Goal: Browse casually

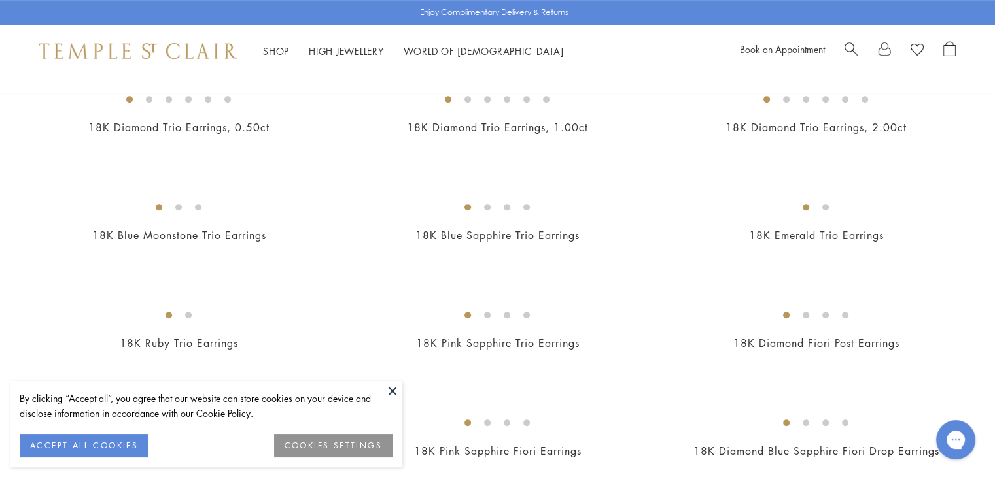
scroll to position [988, 0]
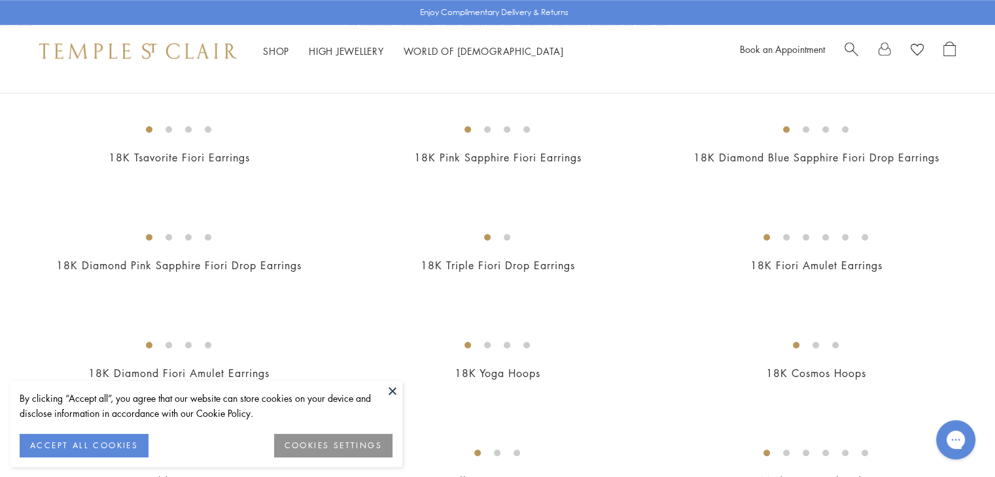
click at [394, 389] on button at bounding box center [393, 391] width 20 height 20
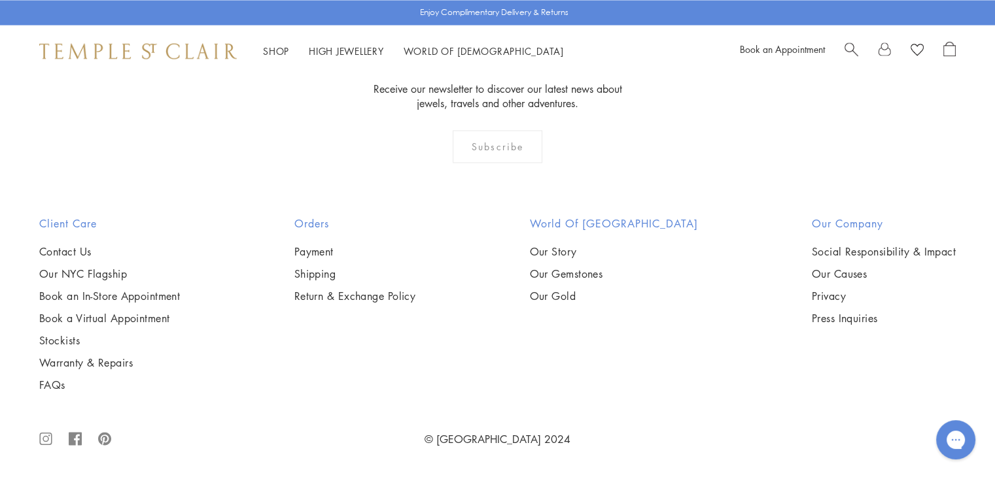
scroll to position [3415, 0]
click at [0, 0] on img at bounding box center [0, 0] width 0 height 0
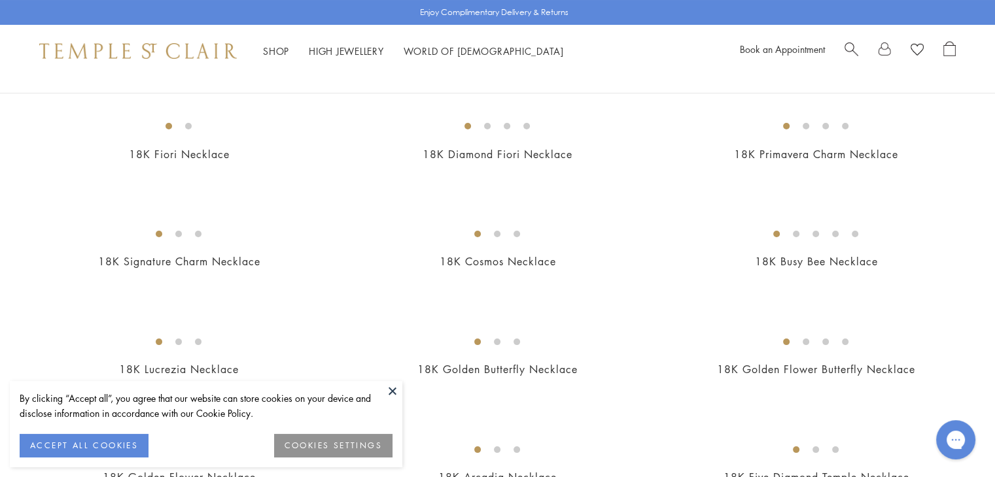
scroll to position [120, 0]
